Goal: Information Seeking & Learning: Learn about a topic

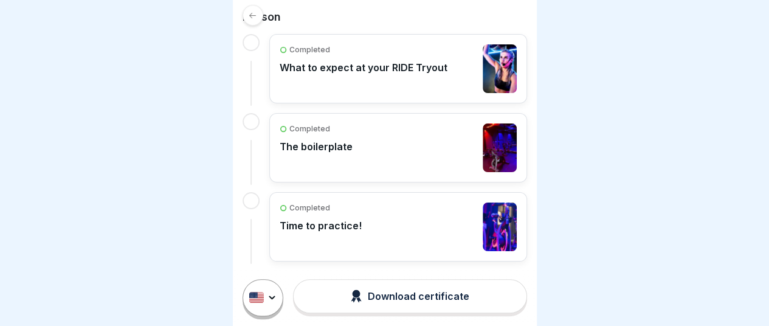
scroll to position [9, 0]
click at [450, 134] on div "Completed The boilerplate" at bounding box center [398, 147] width 237 height 49
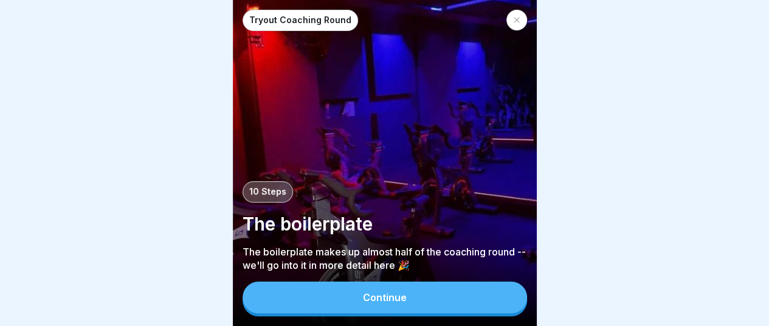
scroll to position [9, 0]
click at [437, 308] on button "Continue" at bounding box center [385, 298] width 285 height 32
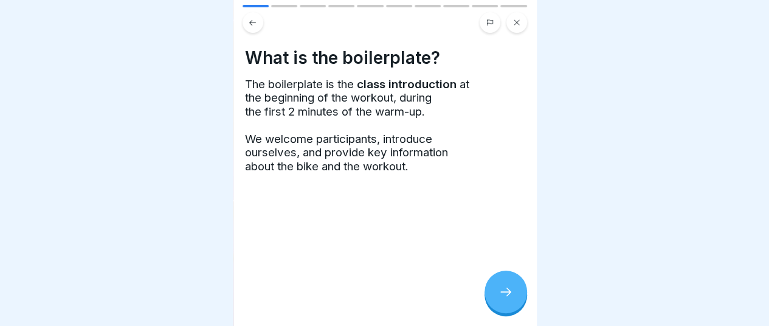
click at [505, 293] on icon at bounding box center [506, 292] width 15 height 15
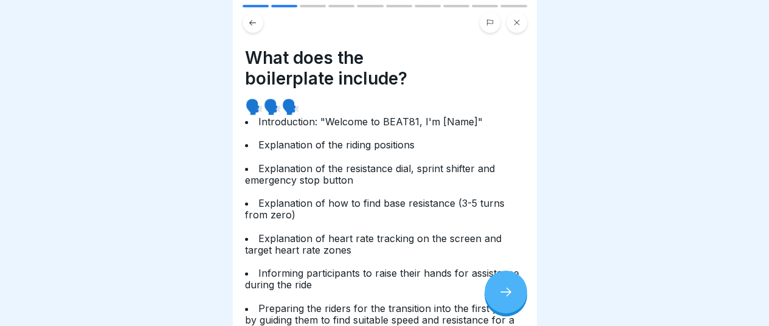
click at [505, 293] on icon at bounding box center [506, 292] width 15 height 15
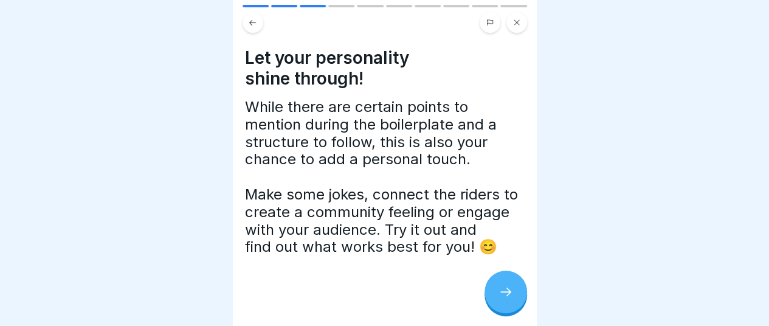
click at [505, 293] on icon at bounding box center [506, 292] width 15 height 15
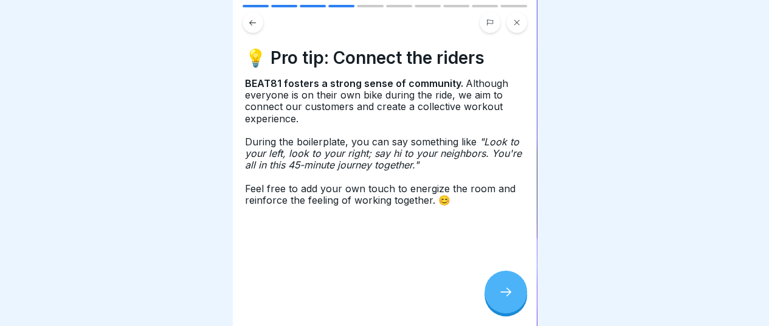
click at [505, 293] on icon at bounding box center [506, 292] width 15 height 15
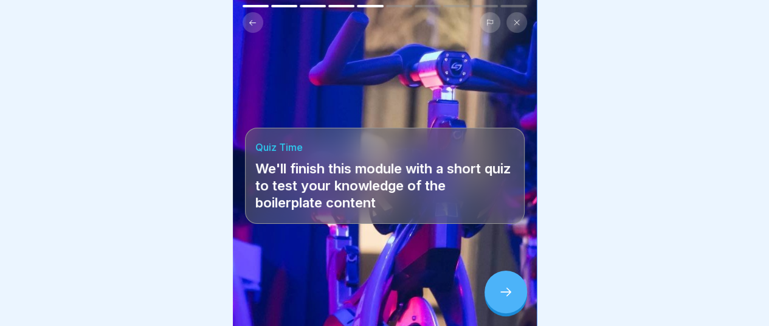
click at [505, 293] on icon at bounding box center [506, 292] width 15 height 15
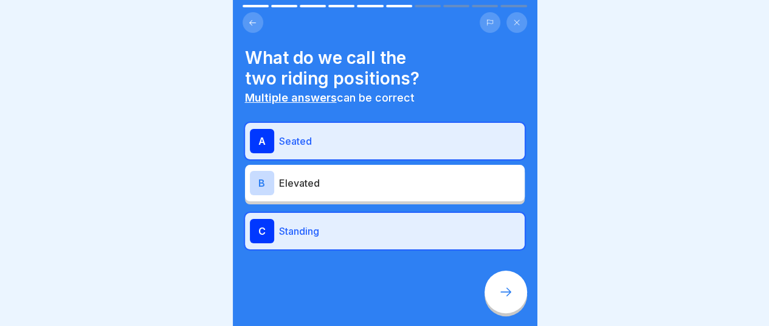
click at [516, 19] on icon at bounding box center [516, 22] width 7 height 7
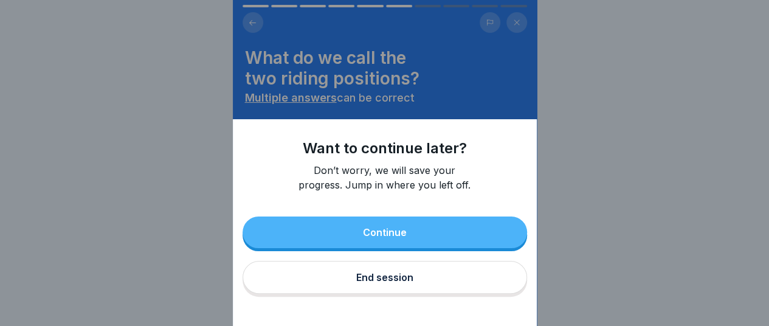
click at [418, 289] on button "End session" at bounding box center [385, 277] width 285 height 33
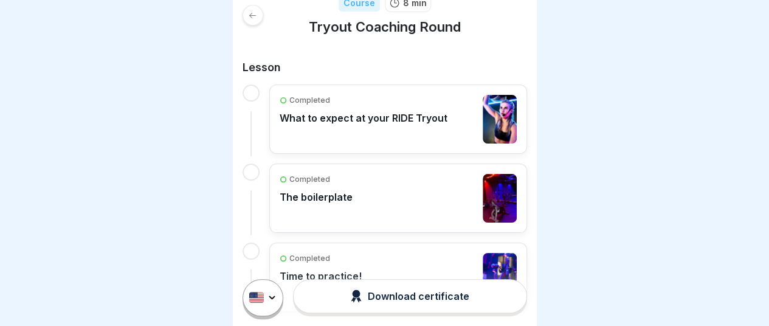
scroll to position [236, 0]
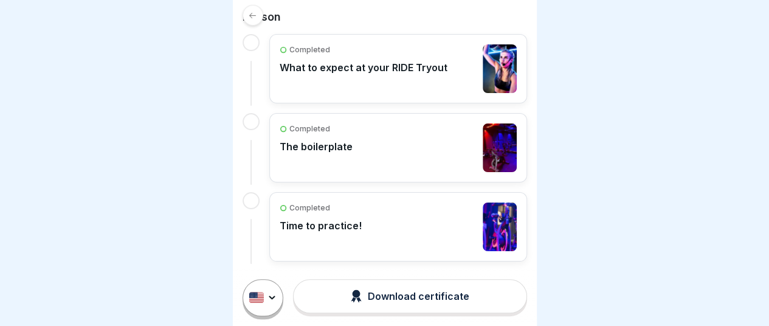
click at [253, 16] on icon at bounding box center [252, 15] width 9 height 9
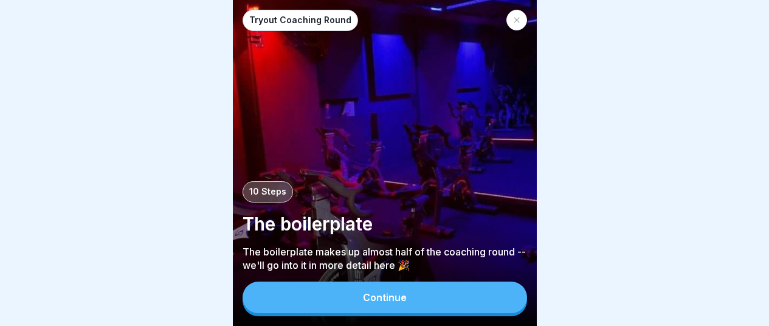
scroll to position [9, 0]
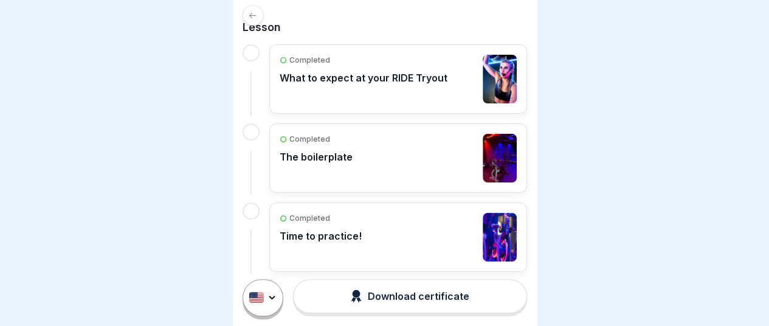
scroll to position [236, 0]
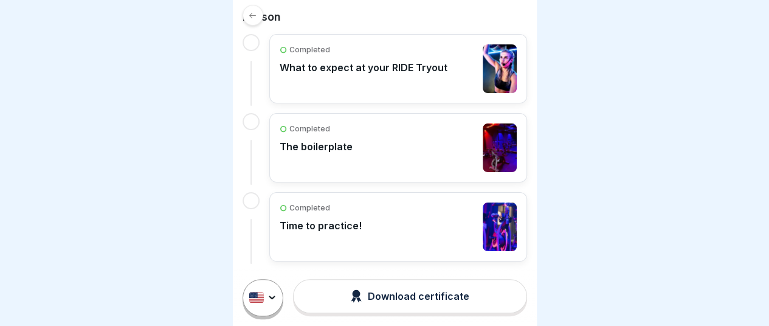
click at [391, 299] on div "Download certificate" at bounding box center [410, 295] width 119 height 13
click at [254, 14] on icon at bounding box center [252, 15] width 9 height 9
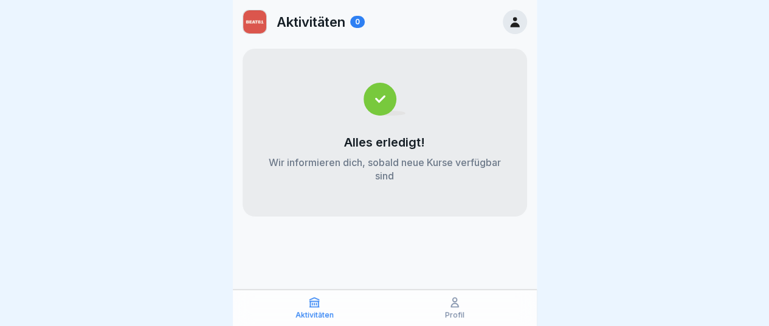
scroll to position [9, 0]
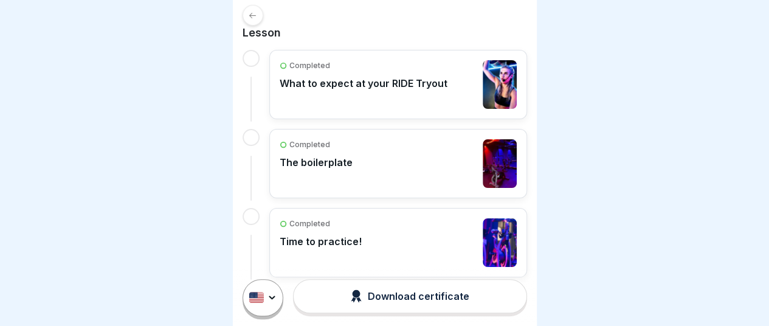
scroll to position [236, 0]
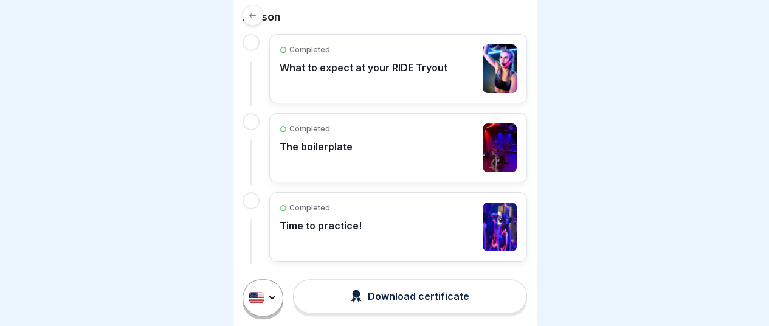
click at [383, 232] on div "Completed Time to practice!" at bounding box center [398, 226] width 237 height 49
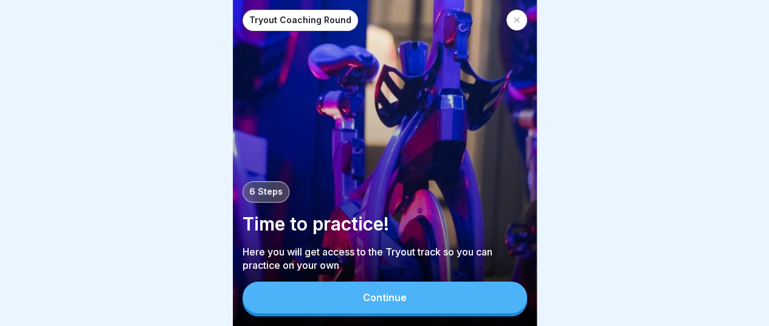
click at [474, 307] on button "Continue" at bounding box center [385, 298] width 285 height 32
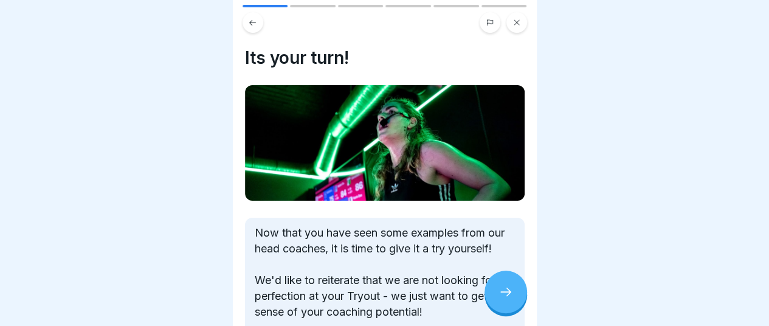
scroll to position [117, 0]
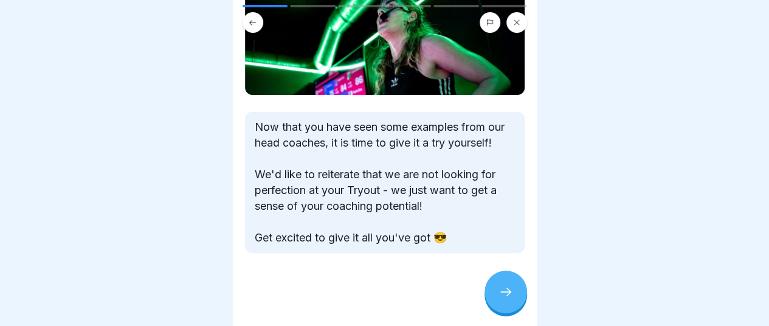
click at [499, 313] on div at bounding box center [506, 292] width 43 height 43
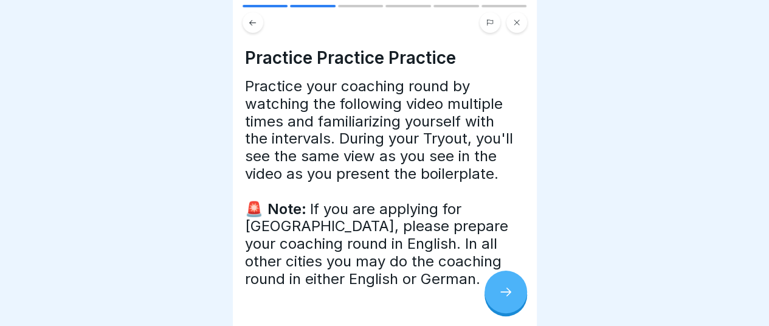
click at [499, 313] on div at bounding box center [506, 292] width 43 height 43
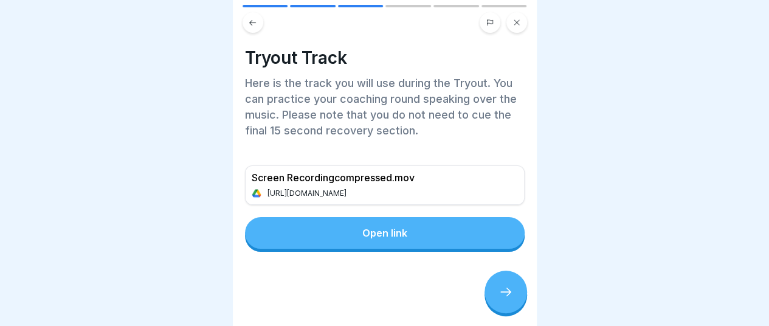
click at [378, 226] on button "Open link" at bounding box center [385, 233] width 280 height 32
click at [510, 313] on div at bounding box center [506, 292] width 43 height 43
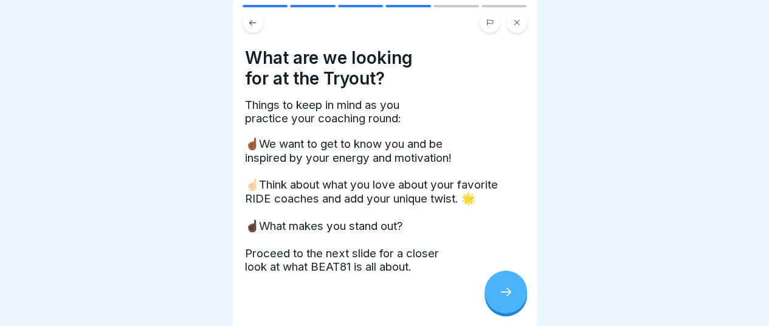
click at [510, 313] on div at bounding box center [506, 292] width 43 height 43
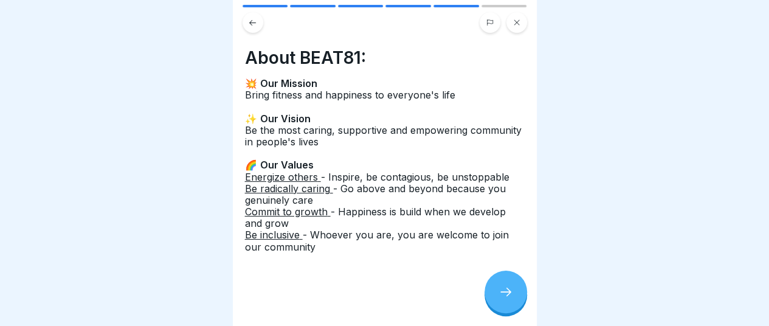
click at [510, 313] on div at bounding box center [506, 292] width 43 height 43
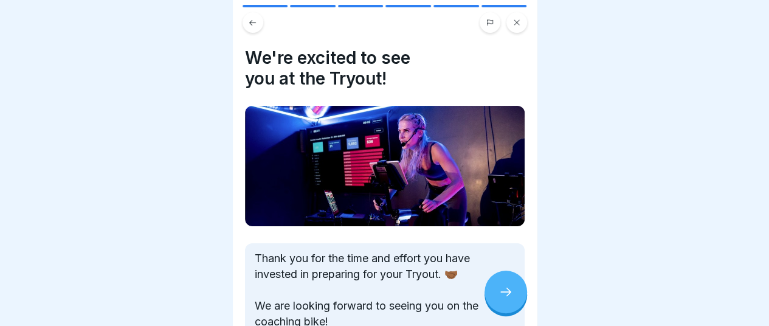
scroll to position [159, 0]
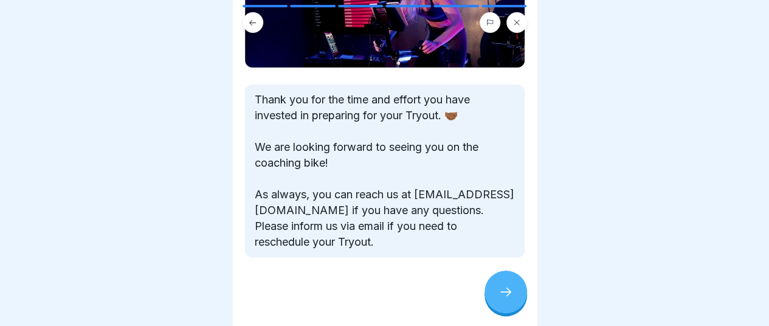
click at [503, 299] on icon at bounding box center [506, 292] width 15 height 15
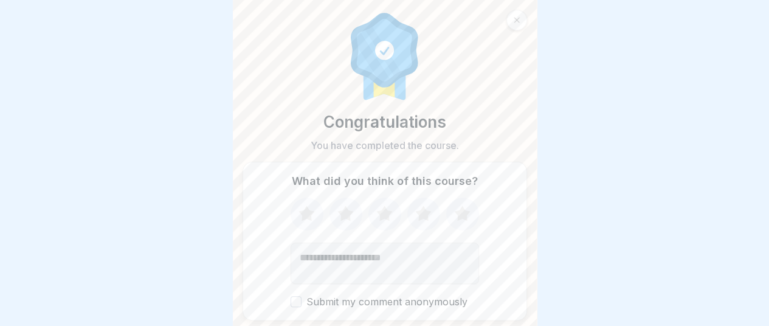
click at [522, 28] on div at bounding box center [517, 20] width 21 height 21
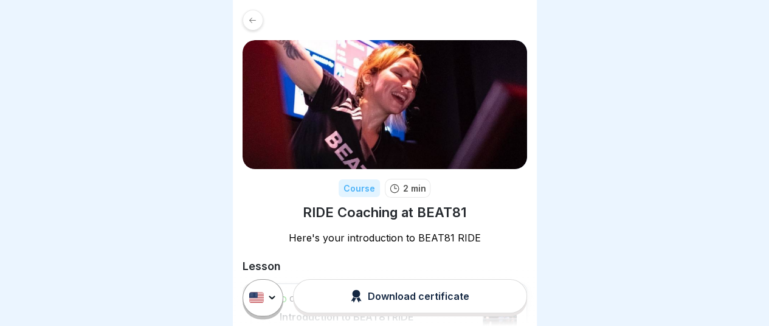
scroll to position [92, 0]
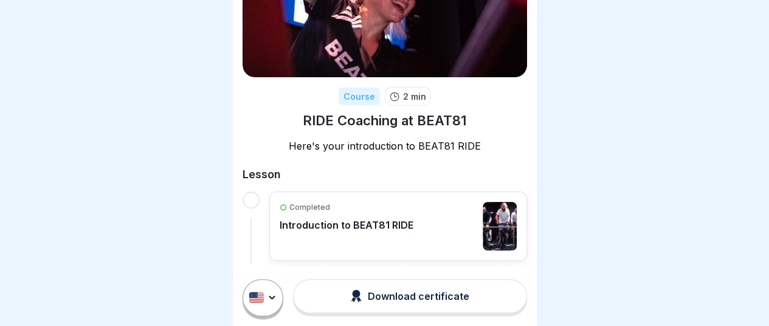
click at [444, 249] on div "Completed Introduction to BEAT81 RIDE" at bounding box center [398, 226] width 237 height 49
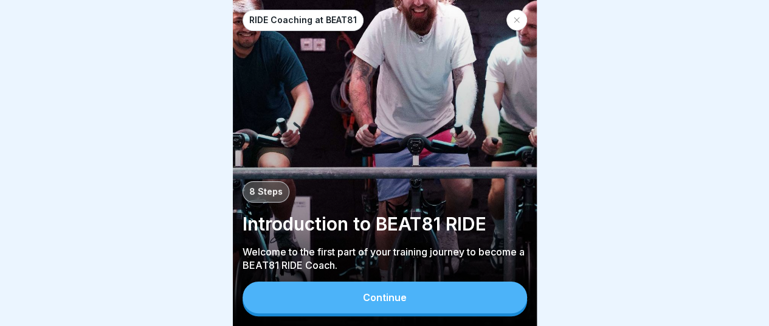
click at [431, 306] on button "Continue" at bounding box center [385, 298] width 285 height 32
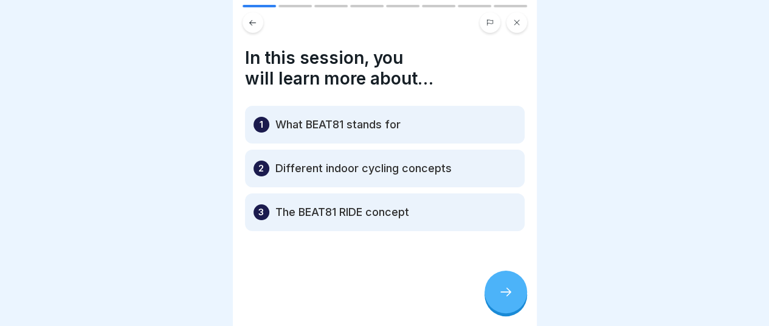
click at [501, 308] on div at bounding box center [506, 292] width 43 height 43
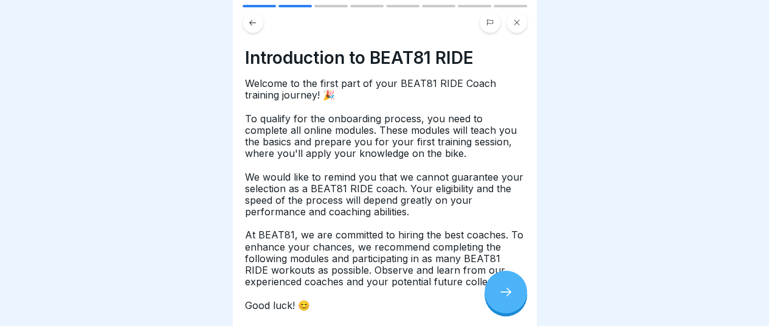
click at [501, 308] on div at bounding box center [506, 292] width 43 height 43
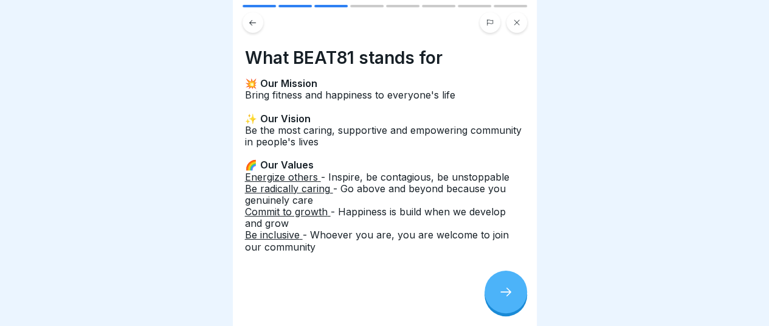
click at [501, 308] on div at bounding box center [506, 292] width 43 height 43
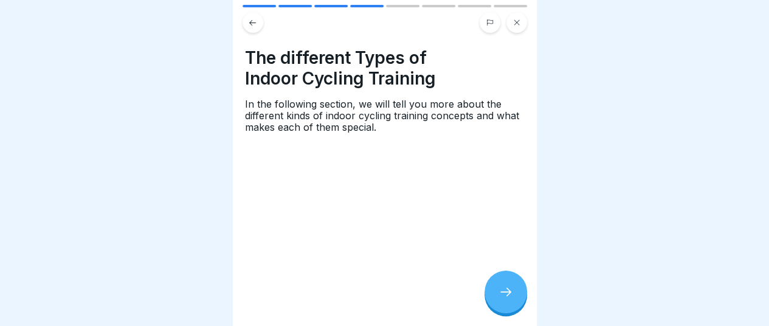
click at [501, 308] on div at bounding box center [506, 292] width 43 height 43
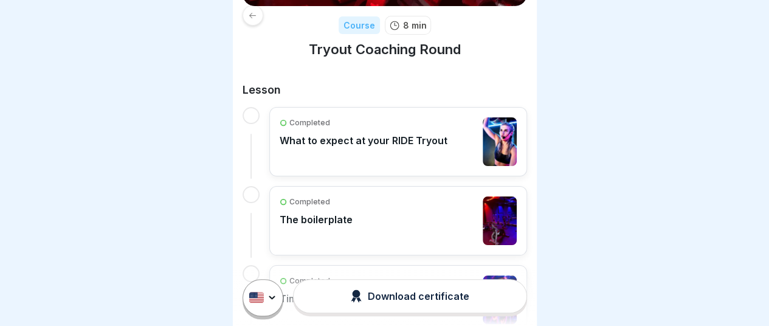
scroll to position [173, 0]
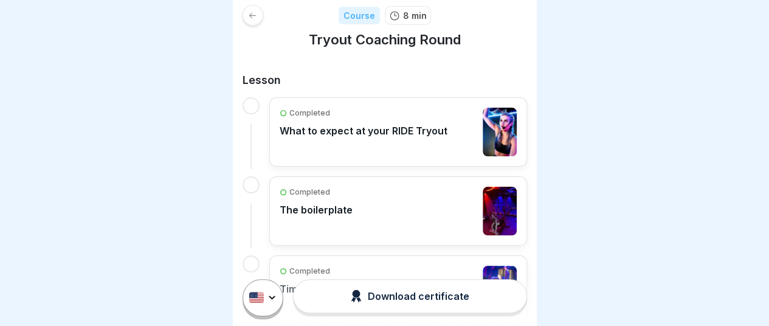
click at [427, 136] on div "Completed What to expect at your RIDE Tryout" at bounding box center [364, 132] width 168 height 49
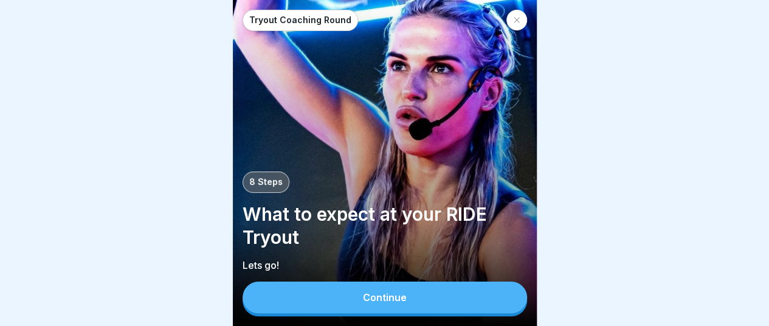
scroll to position [9, 0]
click at [466, 298] on button "Continue" at bounding box center [385, 298] width 285 height 32
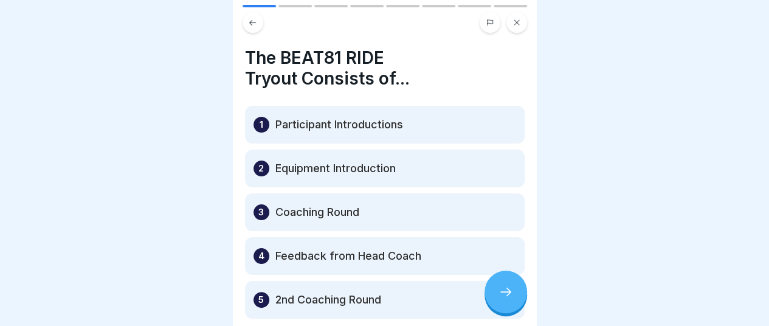
click at [505, 288] on icon at bounding box center [506, 292] width 15 height 15
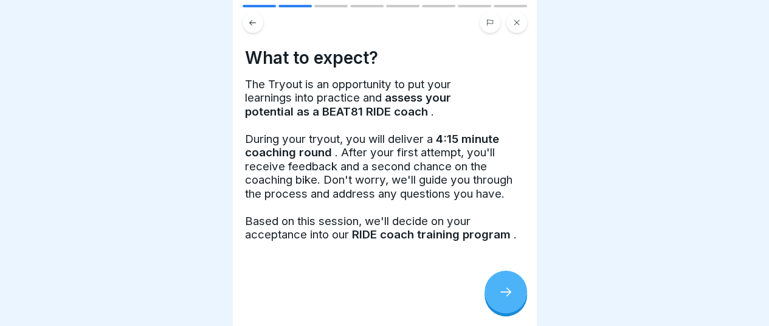
click at [505, 288] on icon at bounding box center [506, 292] width 15 height 15
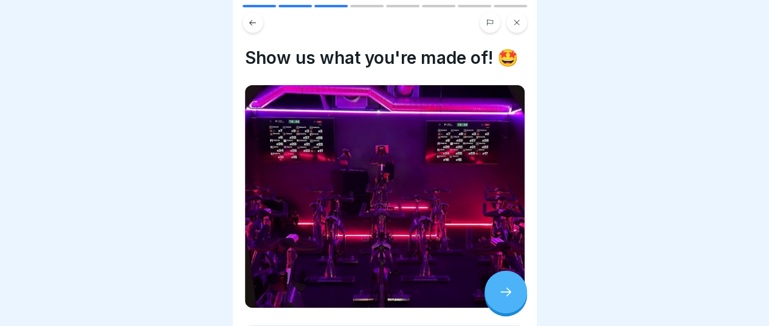
click at [505, 288] on icon at bounding box center [506, 292] width 15 height 15
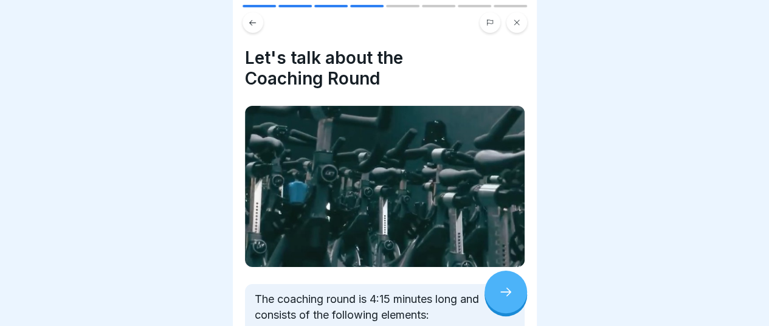
scroll to position [144, 0]
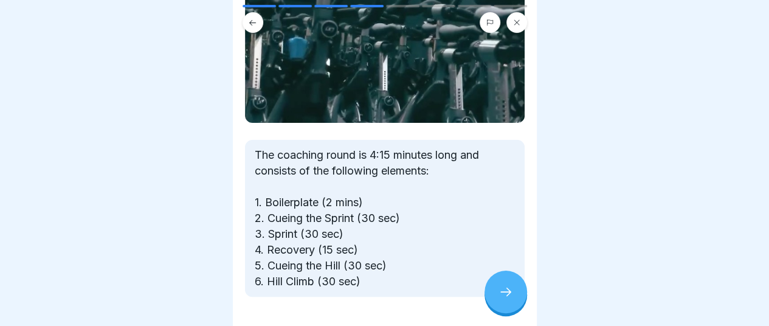
click at [497, 294] on div at bounding box center [506, 292] width 43 height 43
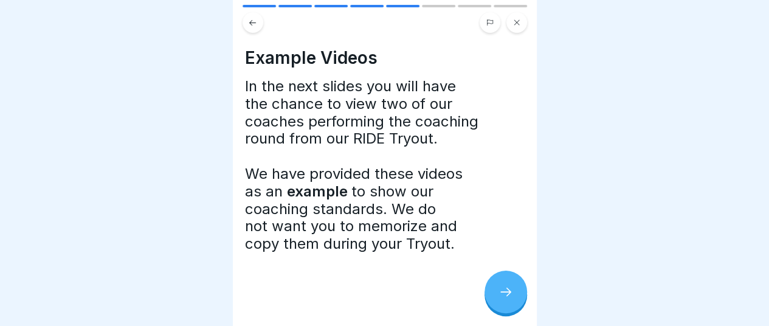
click at [497, 294] on div at bounding box center [506, 292] width 43 height 43
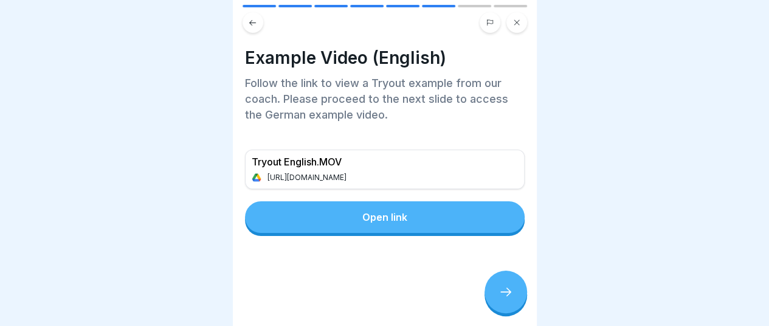
click at [350, 173] on p "https://drive.google.com/file/d/1tu7D3_h6DHRwmSHWzU2XWtu7AAKoaGdU/view?usp=driv…" at bounding box center [309, 177] width 83 height 9
click at [423, 206] on button "Open link" at bounding box center [385, 217] width 280 height 32
click at [499, 296] on icon at bounding box center [506, 292] width 15 height 15
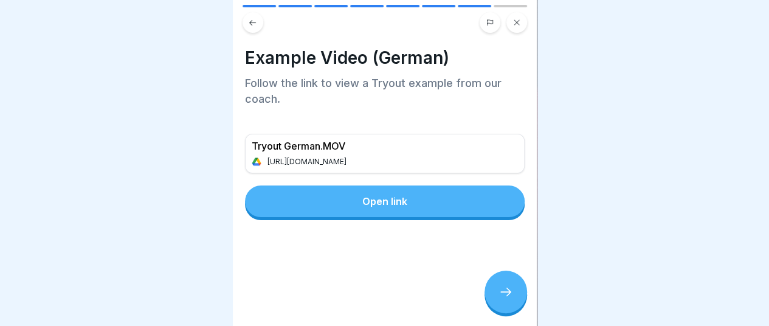
click at [437, 191] on button "Open link" at bounding box center [385, 201] width 280 height 32
